Goal: Entertainment & Leisure: Consume media (video, audio)

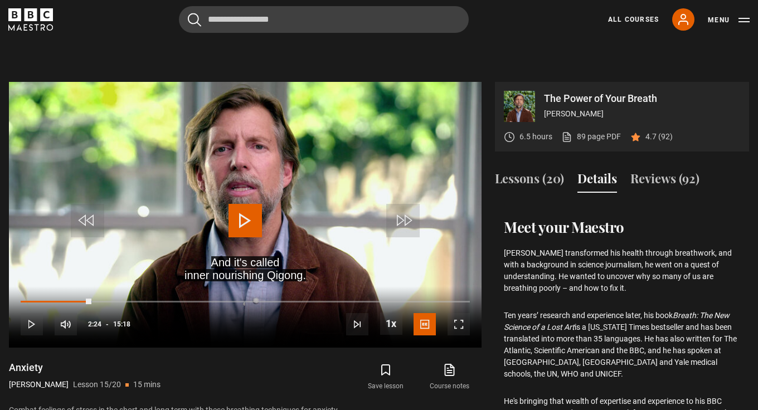
scroll to position [315, 0]
click at [518, 176] on button "Lessons (20)" at bounding box center [529, 180] width 69 height 23
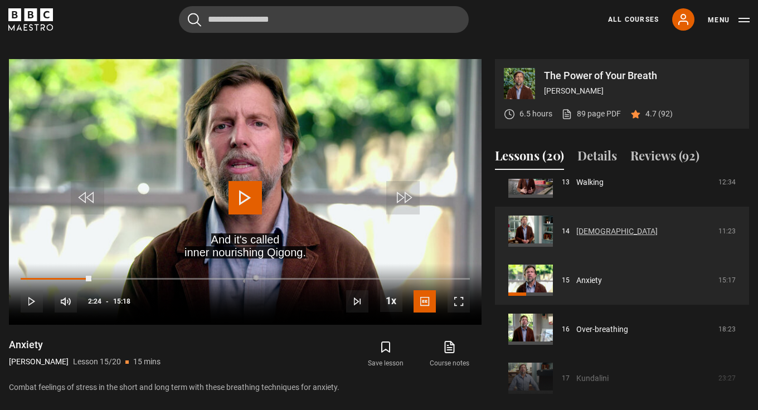
scroll to position [659, 0]
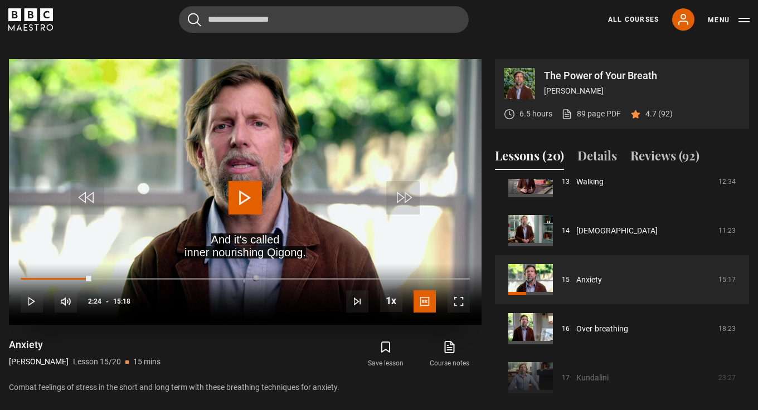
click at [246, 198] on span "Video Player" at bounding box center [244, 197] width 33 height 33
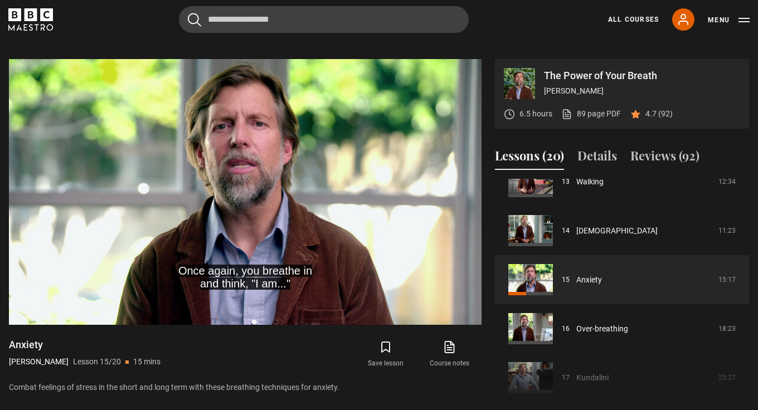
click at [228, 235] on video "Video Player" at bounding box center [245, 192] width 472 height 266
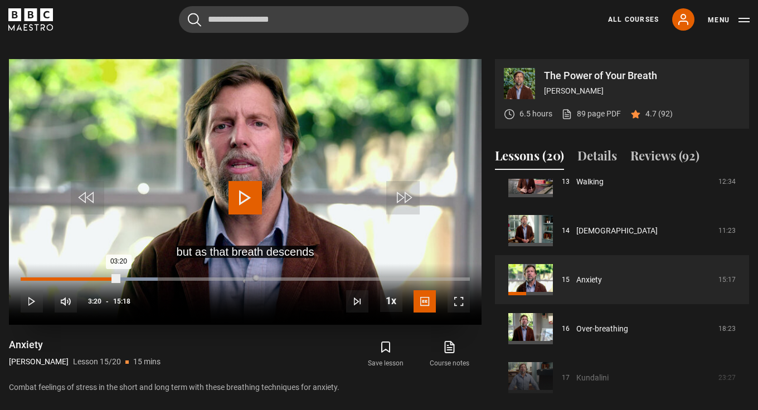
drag, startPoint x: 128, startPoint y: 276, endPoint x: 119, endPoint y: 275, distance: 8.9
click at [119, 277] on div "03:20" at bounding box center [70, 278] width 98 height 3
drag, startPoint x: 115, startPoint y: 275, endPoint x: 106, endPoint y: 275, distance: 9.5
click at [106, 277] on div "02:59" at bounding box center [65, 278] width 88 height 3
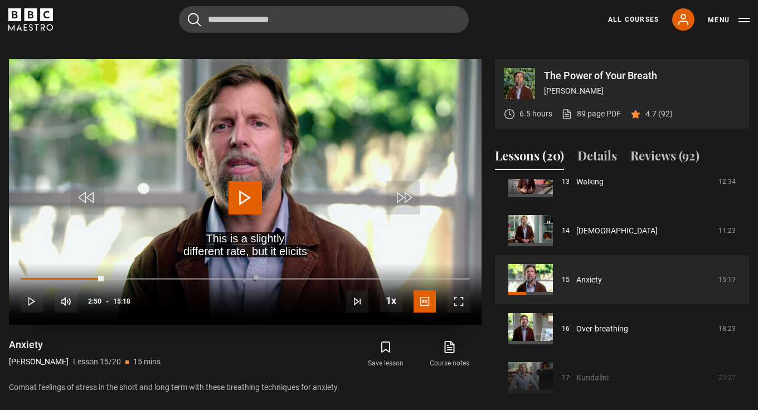
click at [245, 194] on span "Video Player" at bounding box center [244, 197] width 33 height 33
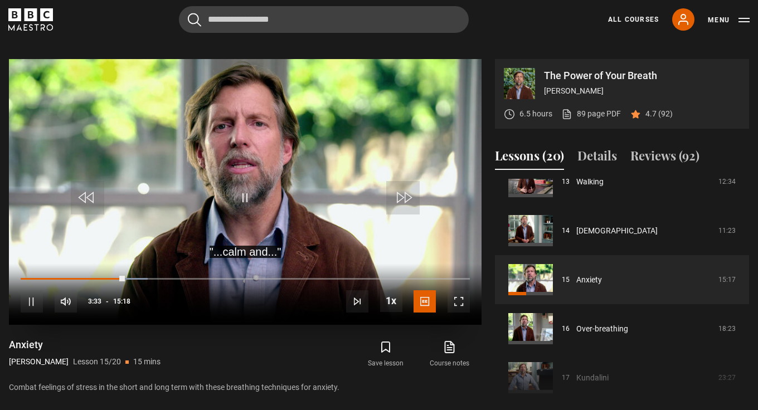
drag, startPoint x: 121, startPoint y: 274, endPoint x: 109, endPoint y: 274, distance: 12.3
click at [109, 274] on div "10s Skip Back 10 seconds Pause 10s Skip Forward 10 seconds Loaded : 28.30% 04:0…" at bounding box center [245, 295] width 472 height 62
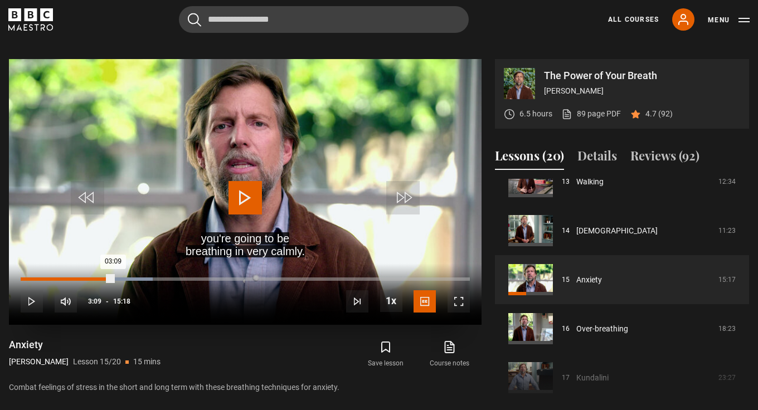
drag, startPoint x: 122, startPoint y: 276, endPoint x: 113, endPoint y: 276, distance: 8.9
click at [113, 277] on div "03:09" at bounding box center [67, 278] width 92 height 3
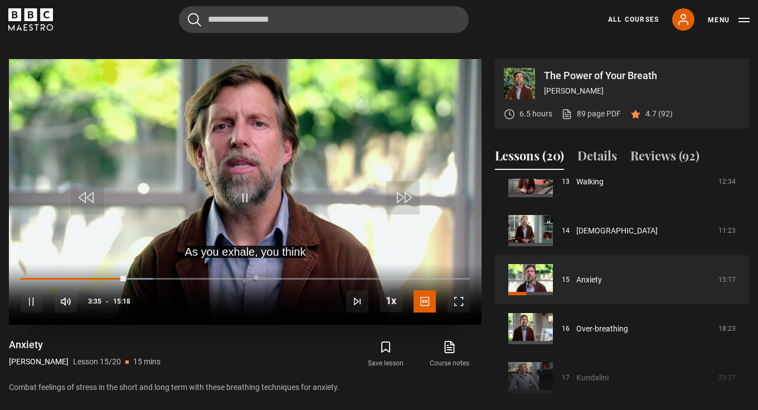
click at [243, 199] on span "Video Player" at bounding box center [244, 197] width 33 height 33
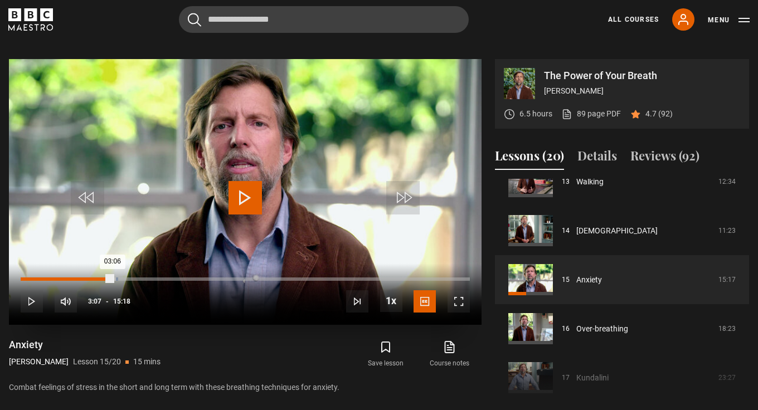
drag, startPoint x: 122, startPoint y: 275, endPoint x: 111, endPoint y: 274, distance: 10.6
click at [111, 277] on div "03:06" at bounding box center [67, 278] width 92 height 3
click at [243, 194] on span "Video Player" at bounding box center [244, 197] width 33 height 33
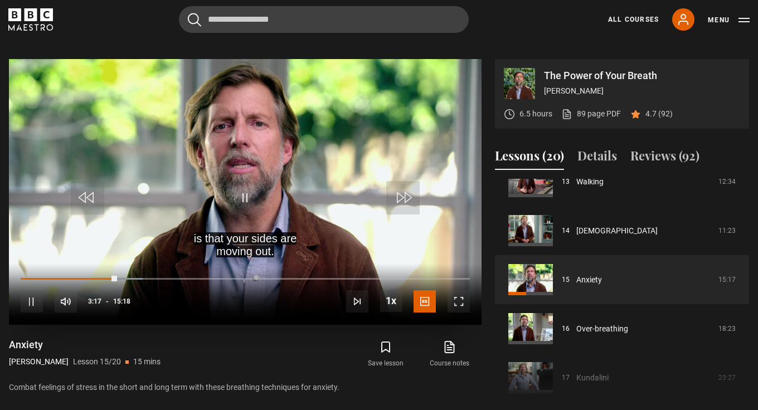
click at [247, 193] on span "Video Player" at bounding box center [244, 197] width 33 height 33
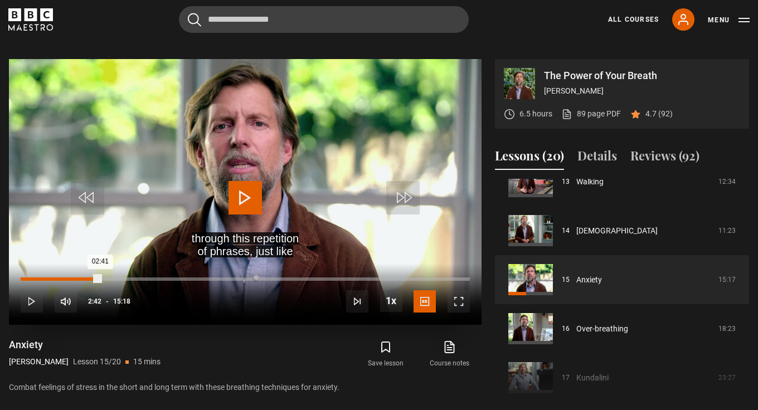
drag, startPoint x: 114, startPoint y: 276, endPoint x: 100, endPoint y: 275, distance: 14.0
click at [100, 277] on div "02:41" at bounding box center [61, 278] width 80 height 3
click at [247, 193] on span "Video Player" at bounding box center [244, 197] width 33 height 33
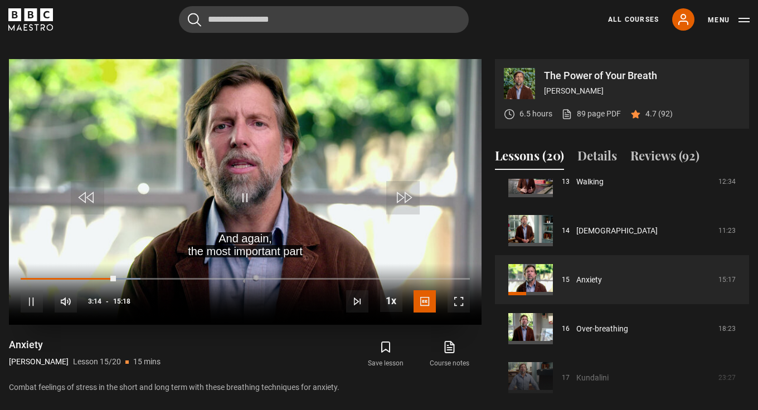
click at [247, 193] on span "Video Player" at bounding box center [244, 197] width 33 height 33
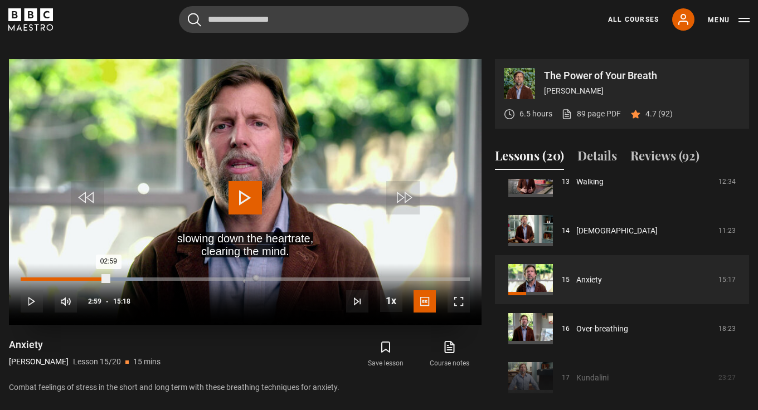
drag, startPoint x: 114, startPoint y: 276, endPoint x: 108, endPoint y: 275, distance: 5.7
click at [108, 277] on div "02:59" at bounding box center [65, 278] width 88 height 3
click at [246, 194] on span "Video Player" at bounding box center [244, 197] width 33 height 33
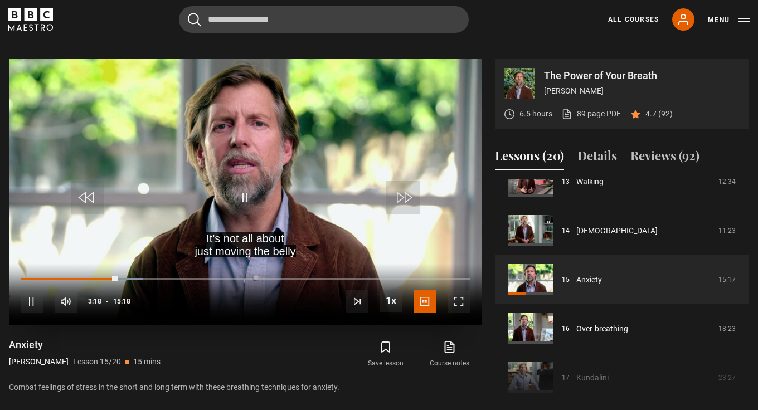
click at [244, 191] on span "Video Player" at bounding box center [244, 197] width 33 height 33
click at [245, 191] on span "Video Player" at bounding box center [244, 197] width 33 height 33
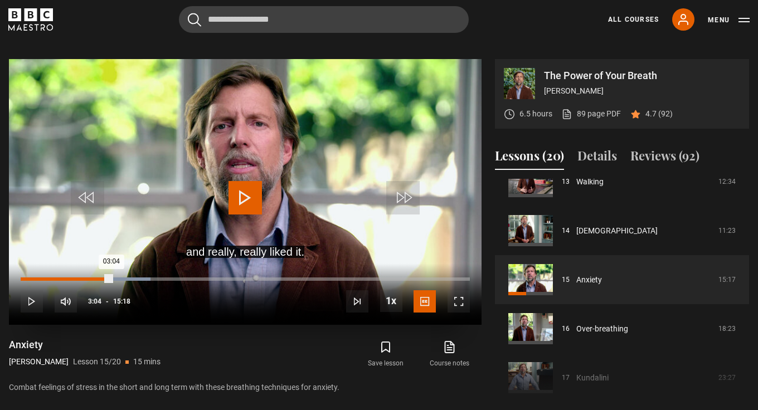
drag, startPoint x: 119, startPoint y: 275, endPoint x: 111, endPoint y: 275, distance: 7.2
click at [111, 277] on div "03:04" at bounding box center [66, 278] width 91 height 3
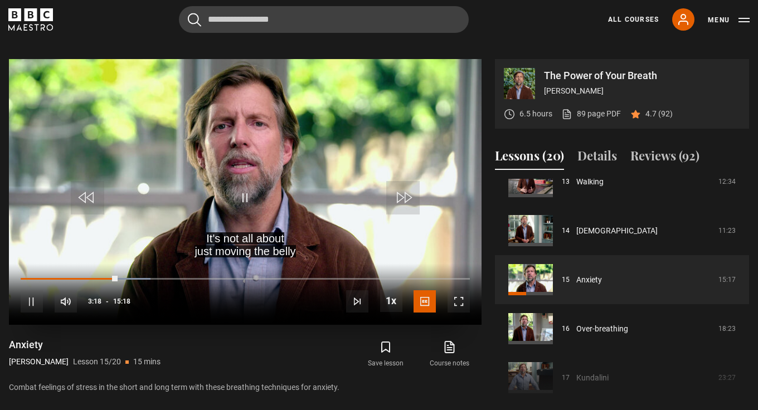
click at [245, 197] on span "Video Player" at bounding box center [244, 197] width 33 height 33
click at [243, 192] on span "Video Player" at bounding box center [244, 197] width 33 height 33
click at [245, 195] on span "Video Player" at bounding box center [244, 197] width 33 height 33
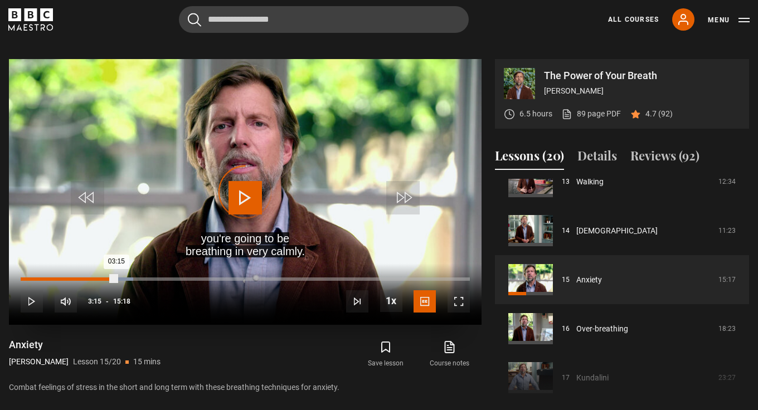
drag, startPoint x: 121, startPoint y: 275, endPoint x: 113, endPoint y: 274, distance: 8.4
click at [113, 277] on div "03:15" at bounding box center [69, 278] width 96 height 3
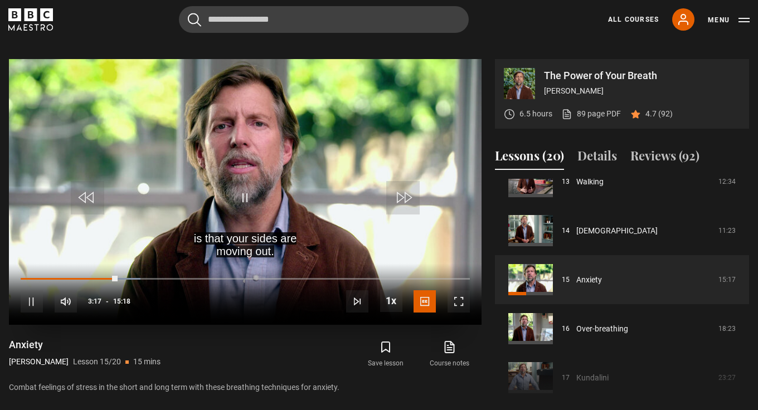
click at [245, 192] on span "Video Player" at bounding box center [244, 197] width 33 height 33
